Goal: Transaction & Acquisition: Subscribe to service/newsletter

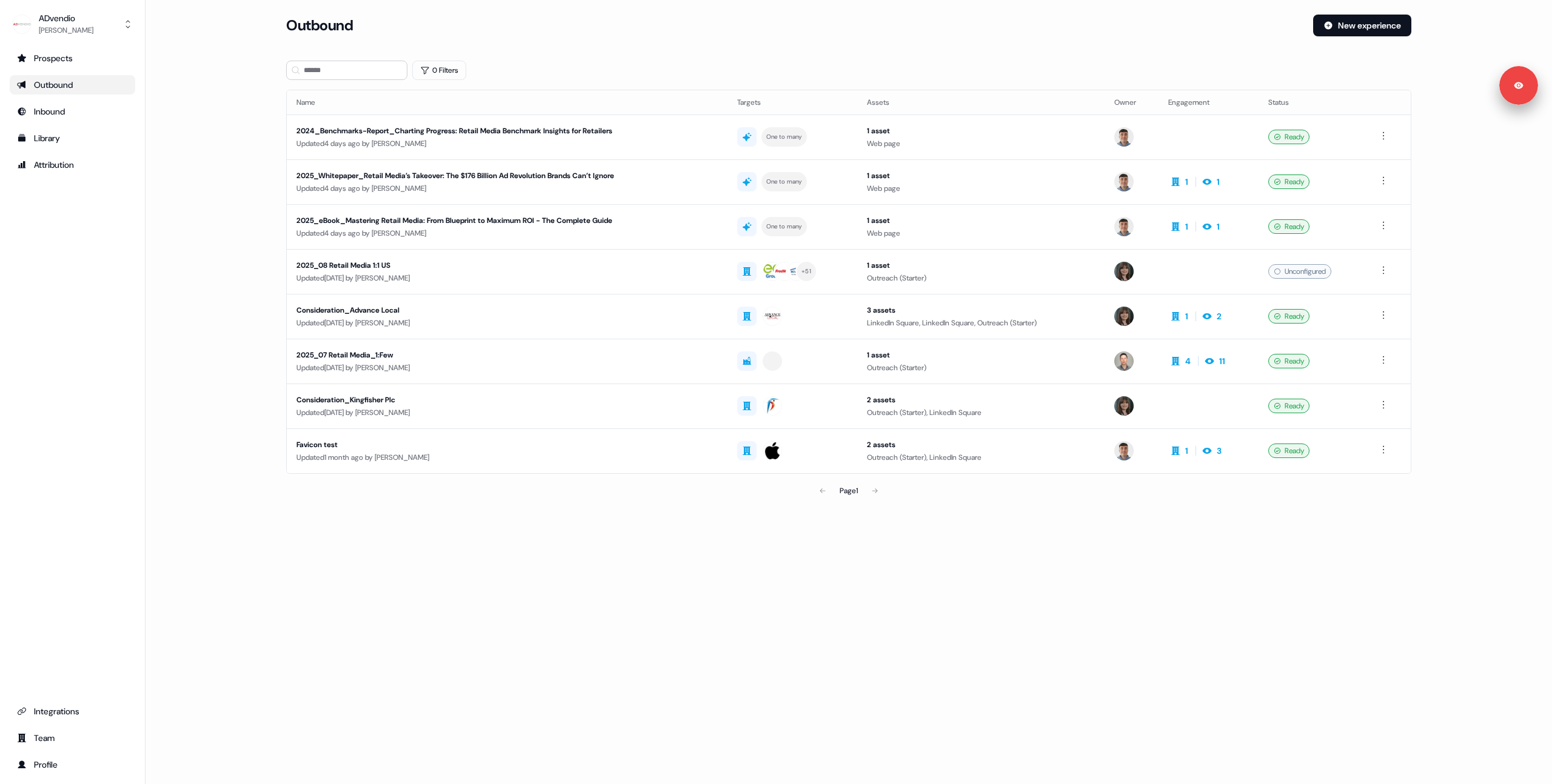
click at [936, 620] on div "Loading... Outbound New experience 0 Filters Name Targets Assets Owner Engageme…" at bounding box center [848, 392] width 1406 height 784
click at [591, 318] on div "Updated [DATE] by [PERSON_NAME]" at bounding box center [507, 323] width 422 height 12
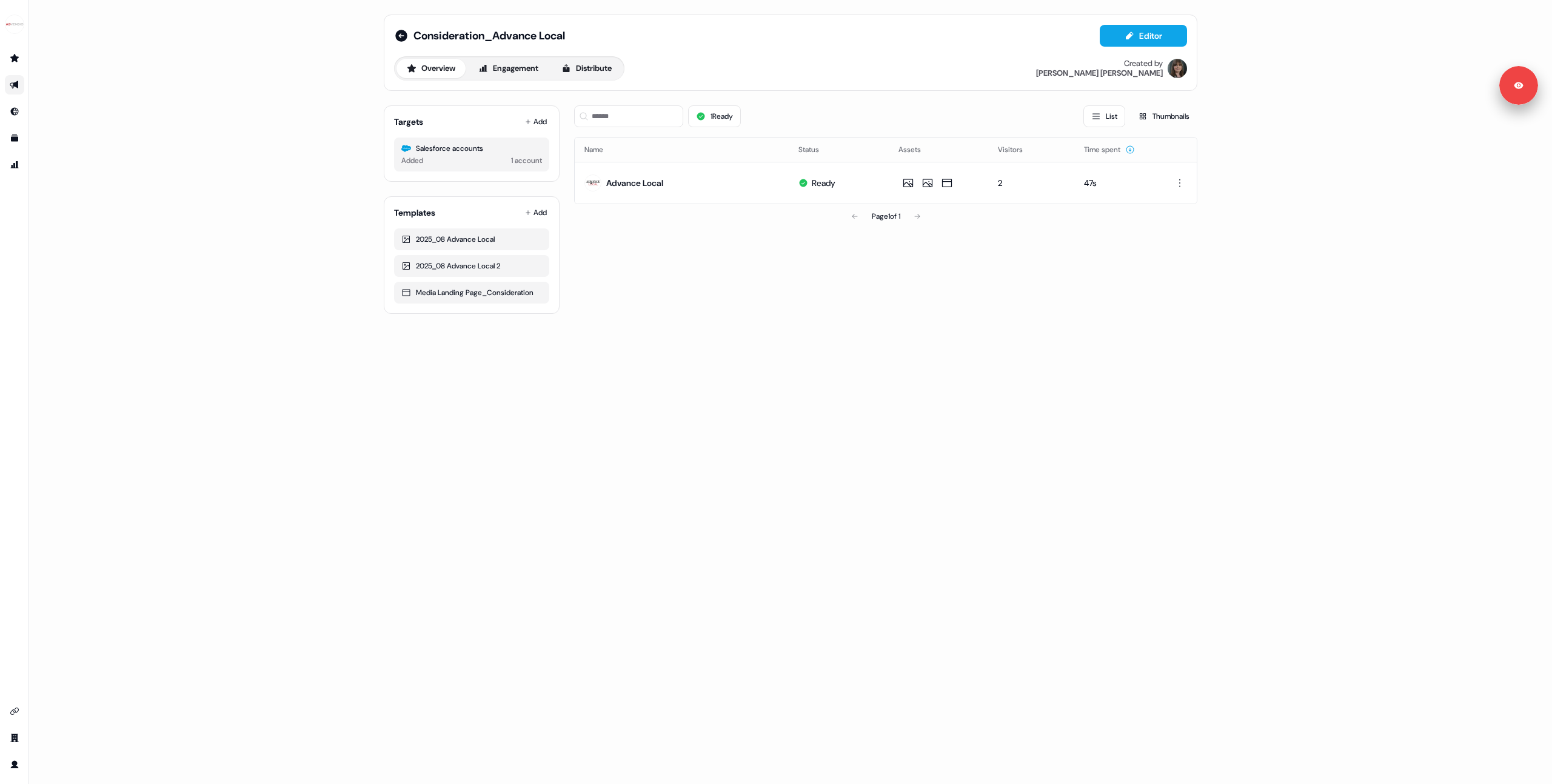
click at [804, 289] on div "1 Ready List Thumbnails Name Status Assets Visitors Time spent Advance Local Re…" at bounding box center [885, 204] width 623 height 218
click at [762, 299] on div "1 Ready List Thumbnails Name Status Assets Visitors Time spent Advance Local Re…" at bounding box center [885, 204] width 623 height 218
drag, startPoint x: 739, startPoint y: 429, endPoint x: 732, endPoint y: 427, distance: 7.3
click at [739, 429] on div "Consideration_Advance Local Editor Overview Engagement Distribute Created by [P…" at bounding box center [791, 392] width 1523 height 784
click at [661, 252] on div "1 Ready List Thumbnails Name Status Assets Visitors Time spent Advance Local Re…" at bounding box center [885, 204] width 623 height 218
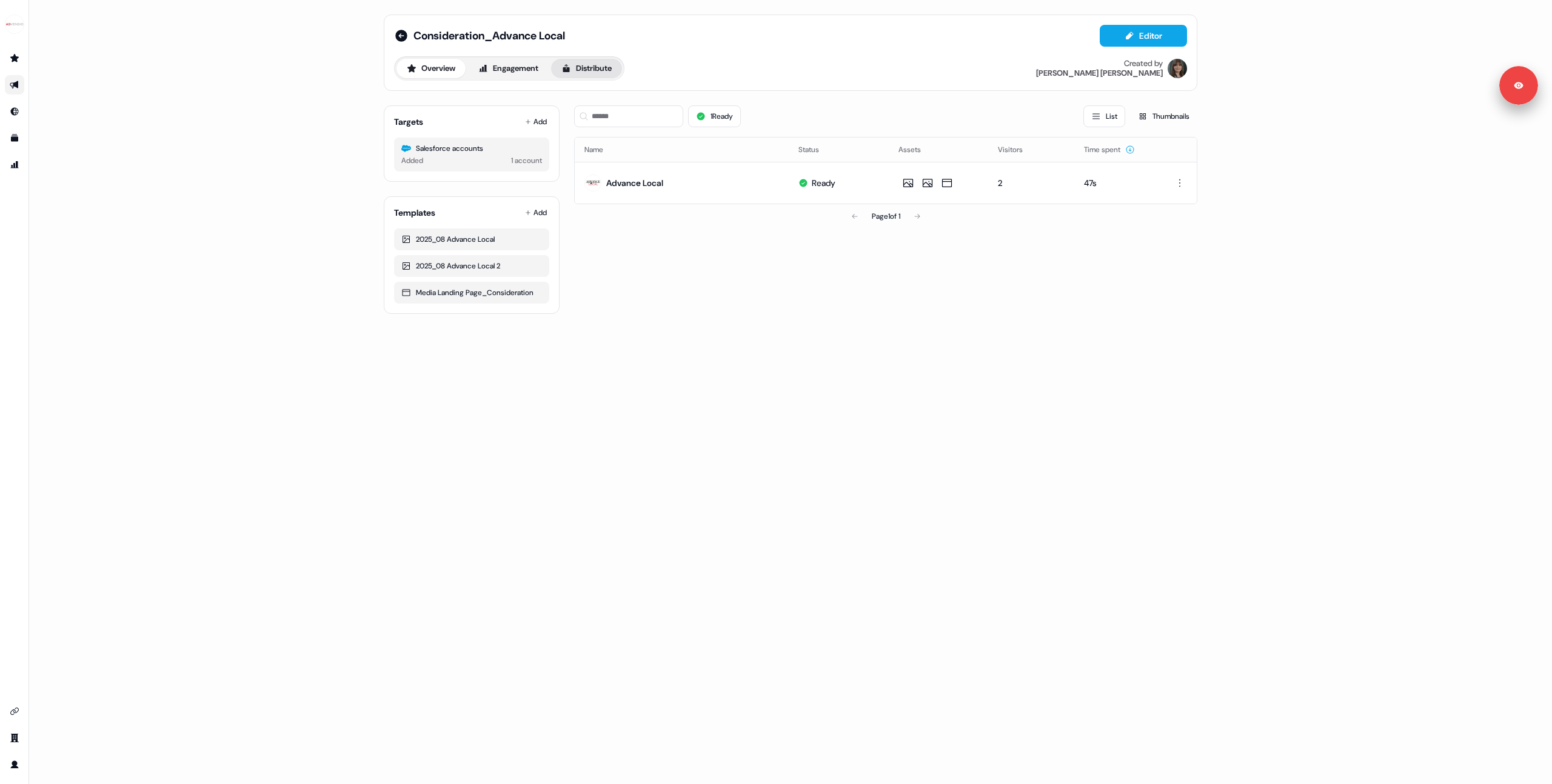
click at [587, 73] on button "Distribute" at bounding box center [587, 68] width 71 height 19
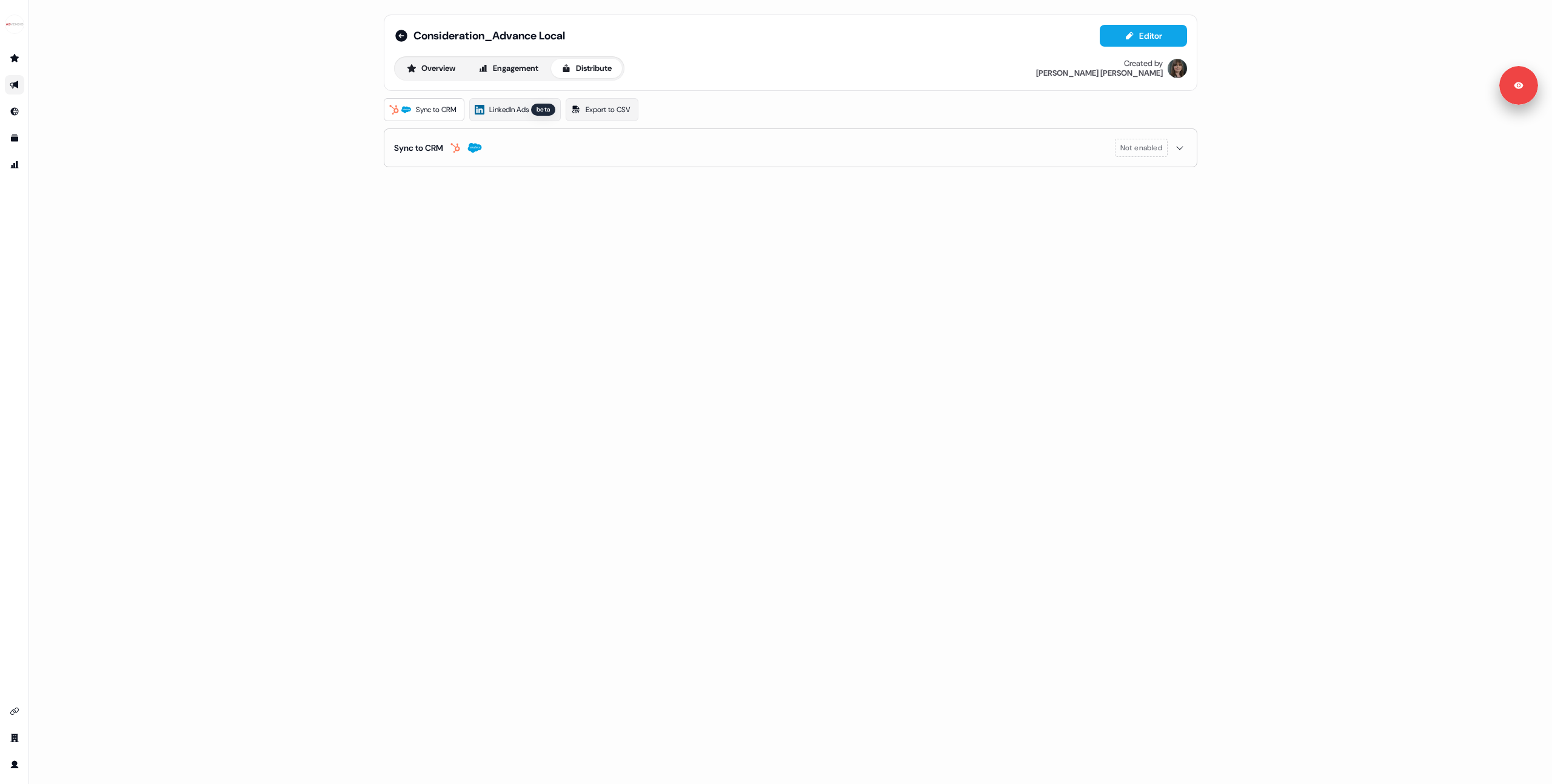
click at [519, 122] on div "Sync to CRM LinkedIn Ads beta Export to CSV Sync to CRM Not enabled" at bounding box center [790, 132] width 814 height 69
click at [510, 116] on link "LinkedIn Ads beta" at bounding box center [514, 110] width 92 height 23
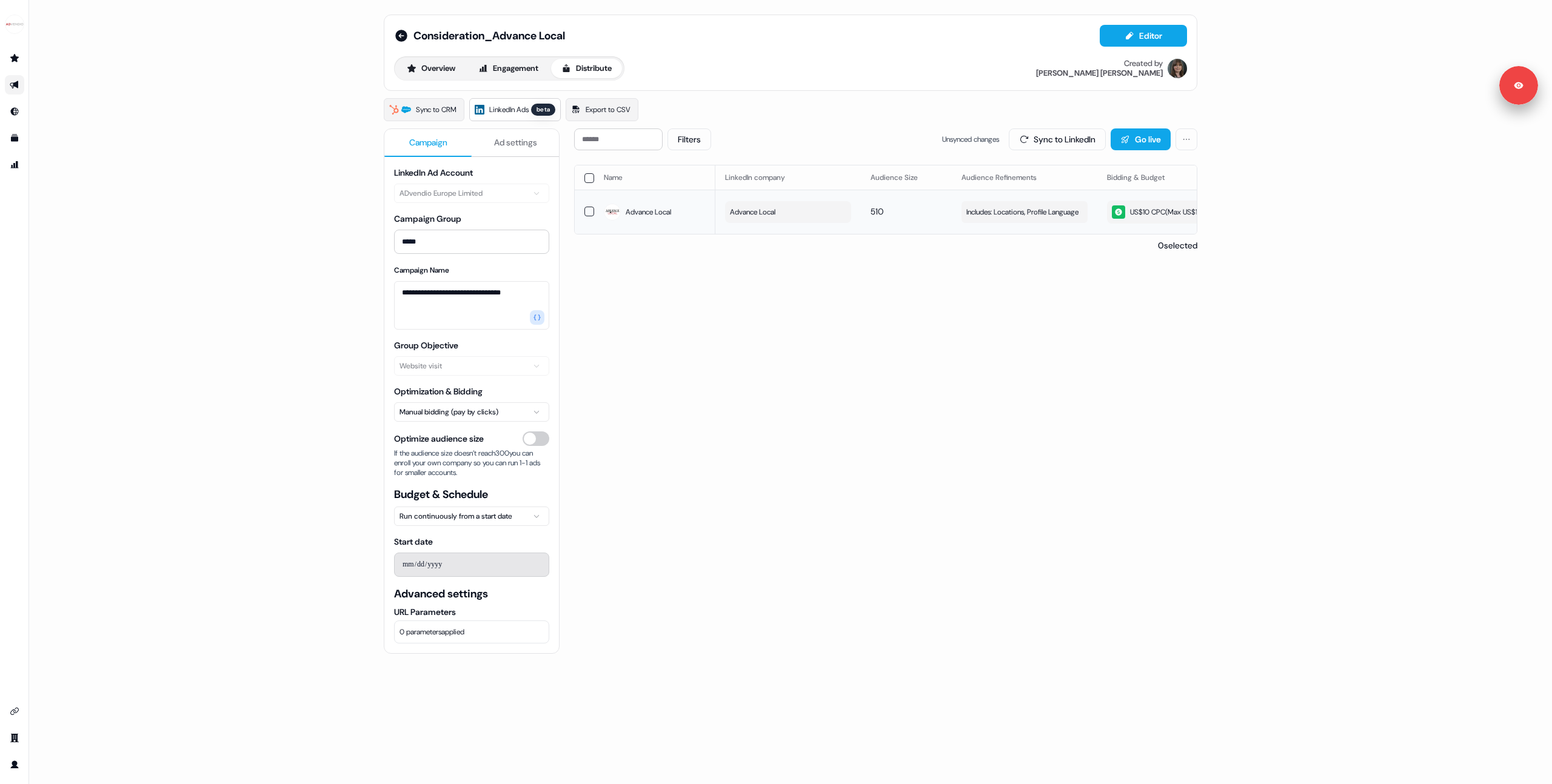
drag, startPoint x: 802, startPoint y: 318, endPoint x: 626, endPoint y: 226, distance: 198.6
click at [796, 317] on div "Filters Unsynced changes Sync to LinkedIn Go live Name LinkedIn company Audienc…" at bounding box center [885, 510] width 623 height 763
click at [504, 148] on button "Ad settings" at bounding box center [515, 143] width 88 height 28
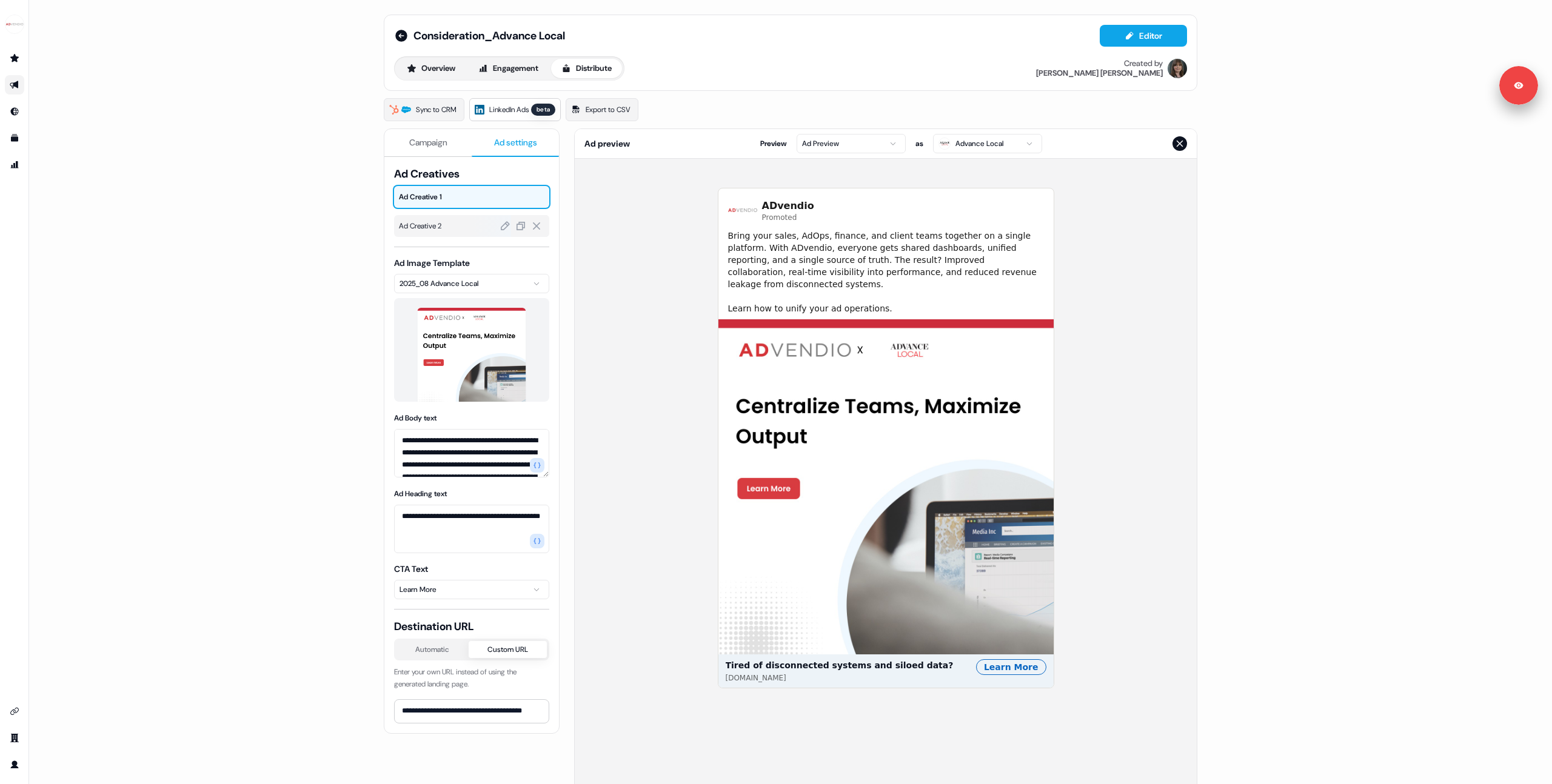
click at [460, 234] on div "Ad Creative 2" at bounding box center [472, 226] width 155 height 22
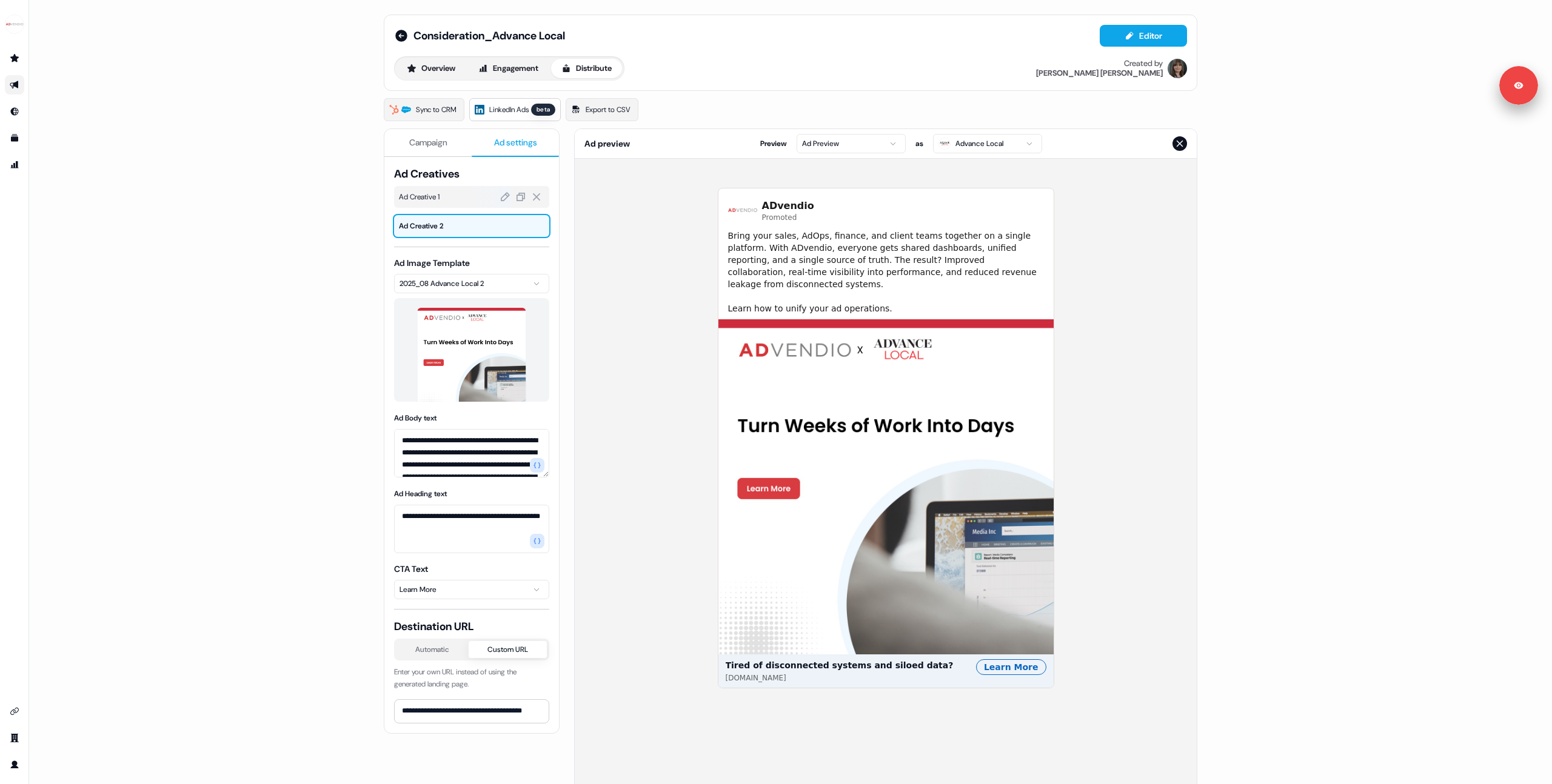
click at [462, 196] on span "Ad Creative 1" at bounding box center [472, 197] width 146 height 12
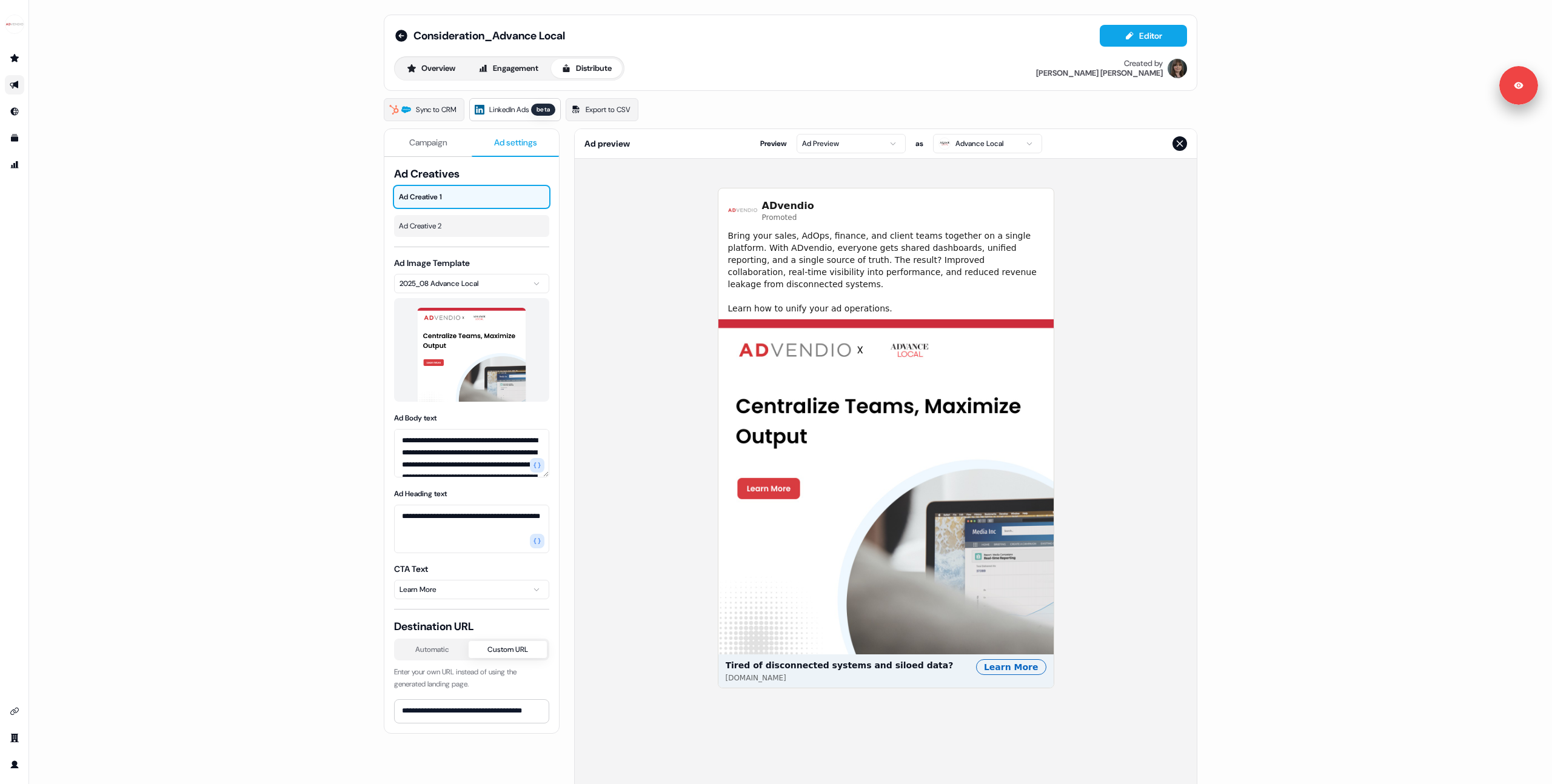
drag, startPoint x: 276, startPoint y: 55, endPoint x: 499, endPoint y: 2, distance: 229.2
click at [289, 53] on div "**********" at bounding box center [791, 392] width 1523 height 784
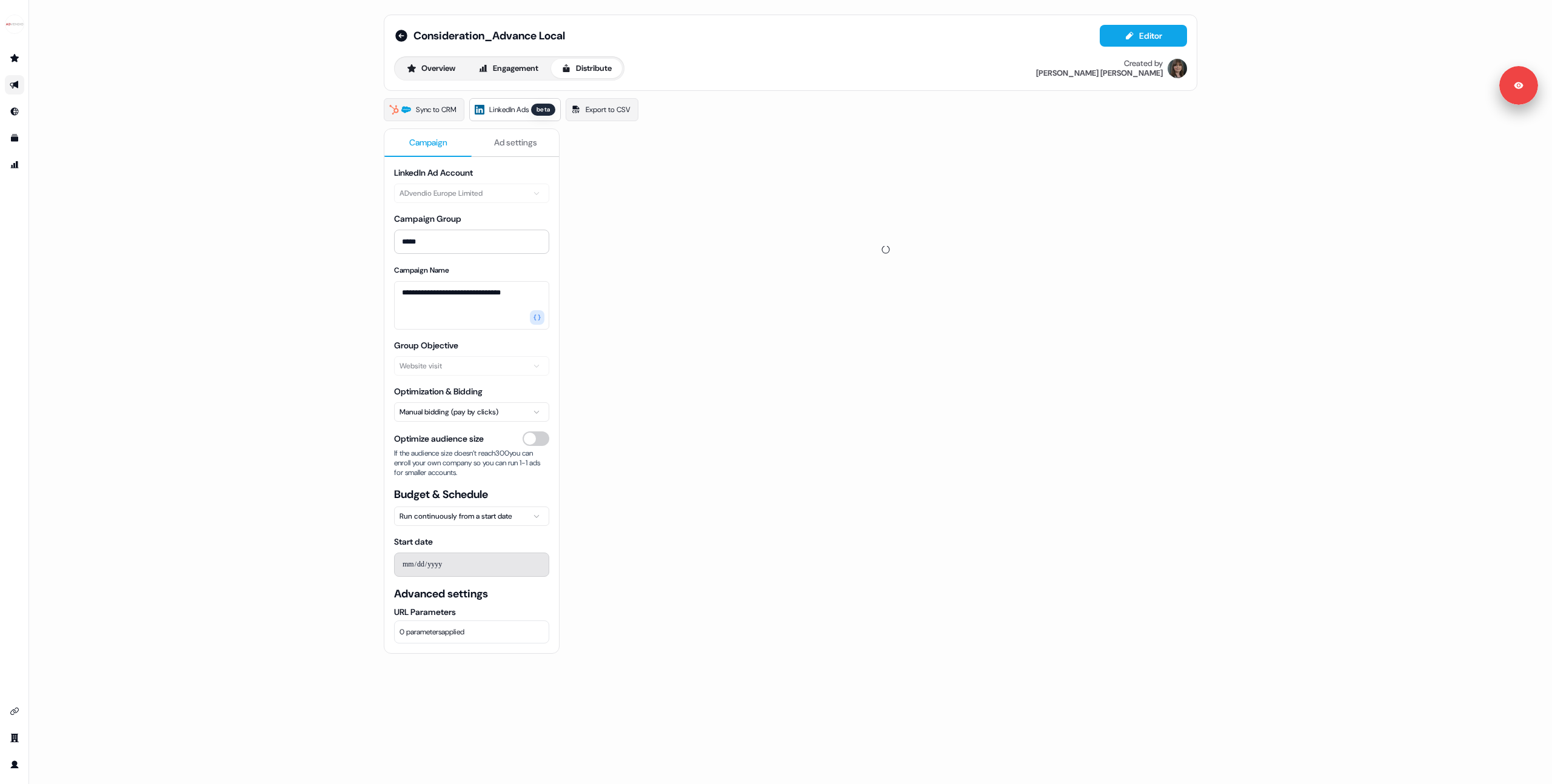
click at [416, 149] on button "Campaign" at bounding box center [428, 143] width 88 height 28
click at [89, 237] on div "**********" at bounding box center [791, 392] width 1523 height 784
click at [13, 35] on div "side nav menu" at bounding box center [14, 25] width 29 height 29
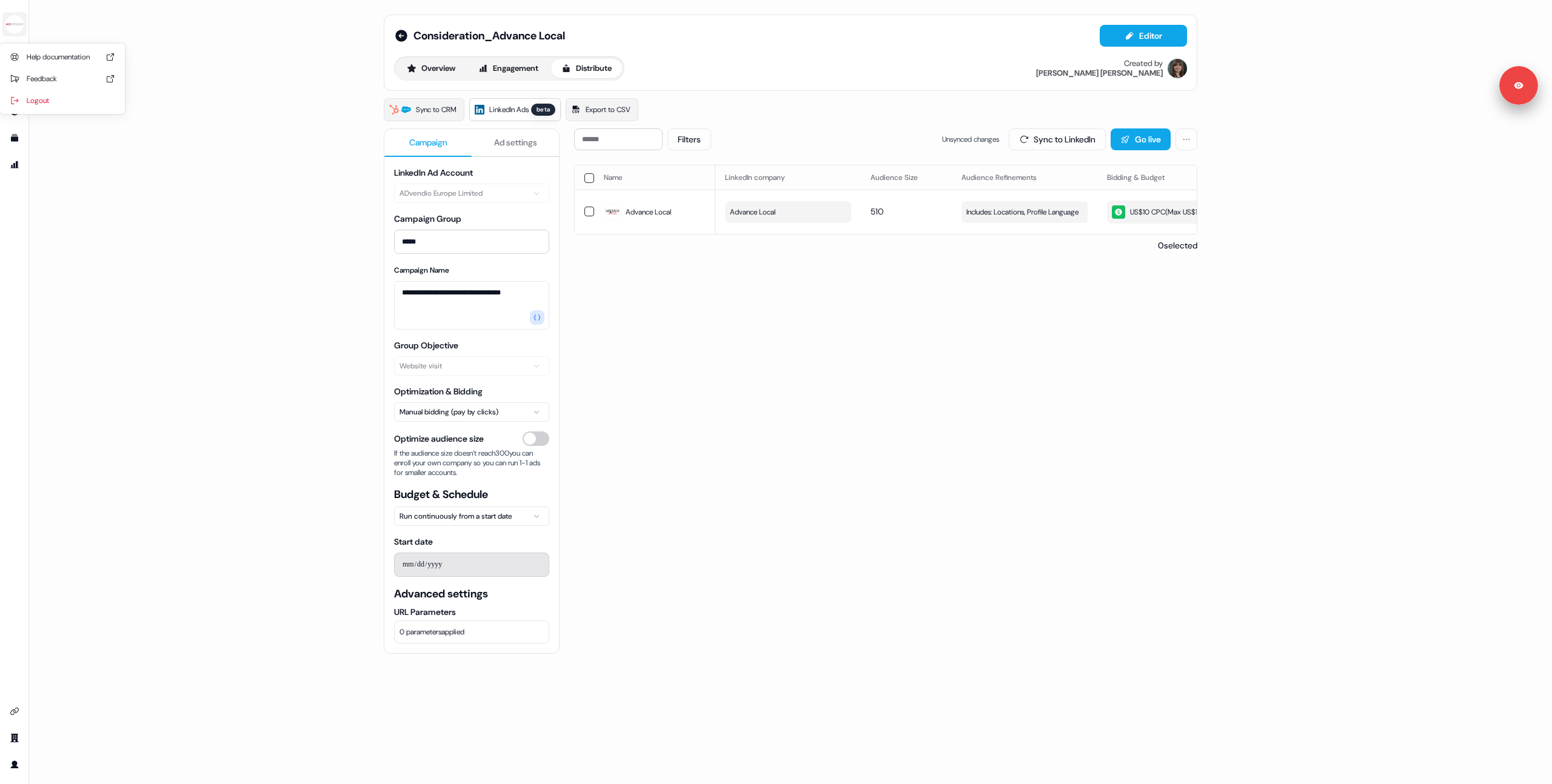
click at [15, 32] on img "side nav menu" at bounding box center [14, 24] width 19 height 19
click at [23, 102] on div "Logout" at bounding box center [62, 100] width 115 height 22
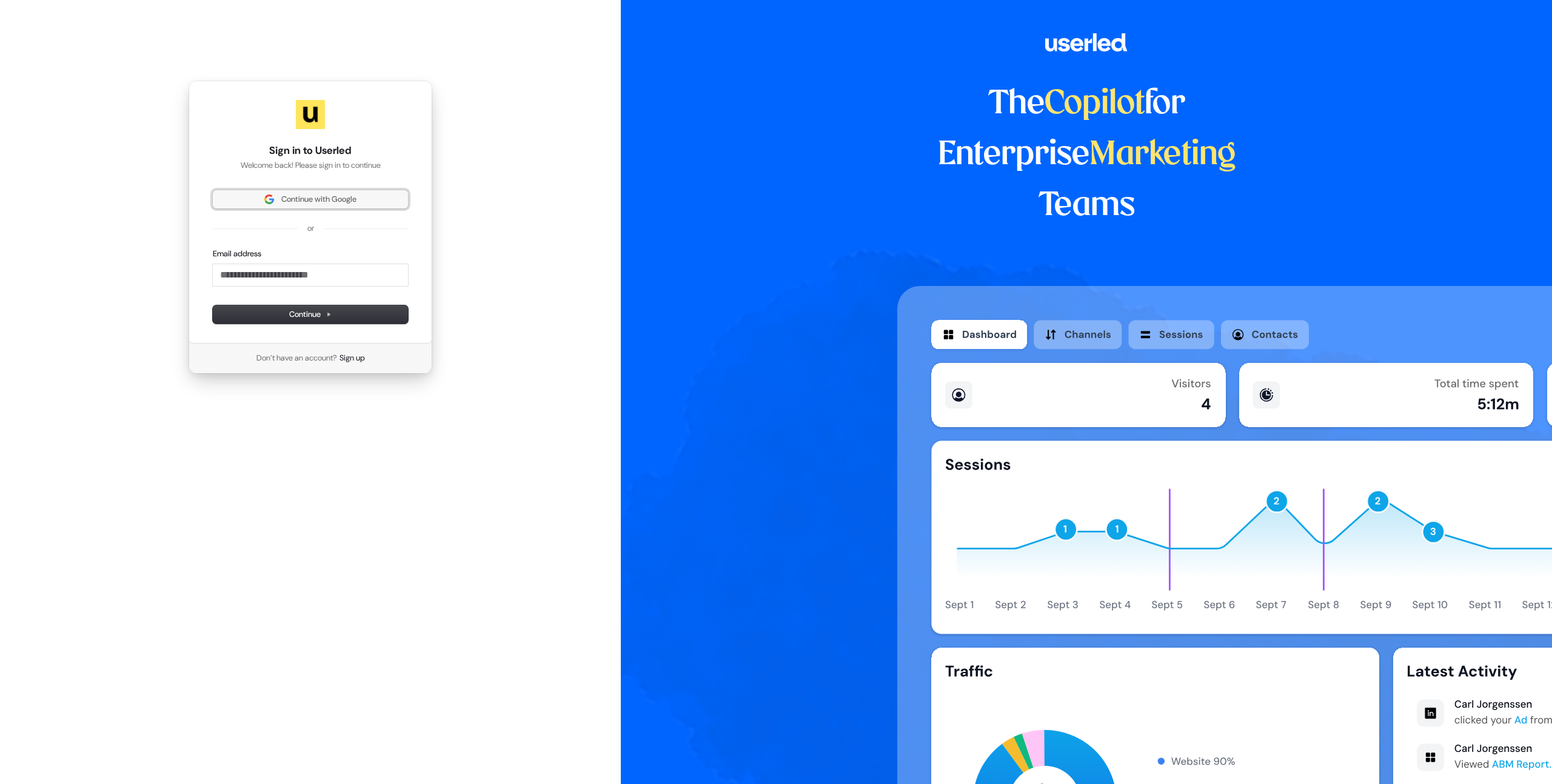
click at [324, 198] on span "Continue with Google" at bounding box center [319, 199] width 75 height 11
